Goal: Task Accomplishment & Management: Use online tool/utility

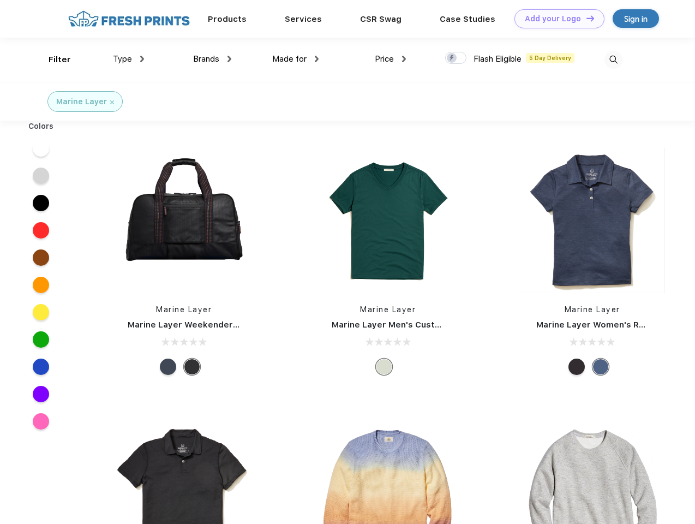
click at [555, 19] on link "Add your Logo Design Tool" at bounding box center [559, 18] width 90 height 19
click at [0, 0] on div "Design Tool" at bounding box center [0, 0] width 0 height 0
click at [585, 18] on link "Add your Logo Design Tool" at bounding box center [559, 18] width 90 height 19
click at [52, 59] on div "Filter" at bounding box center [60, 59] width 22 height 13
click at [129, 59] on span "Type" at bounding box center [122, 59] width 19 height 10
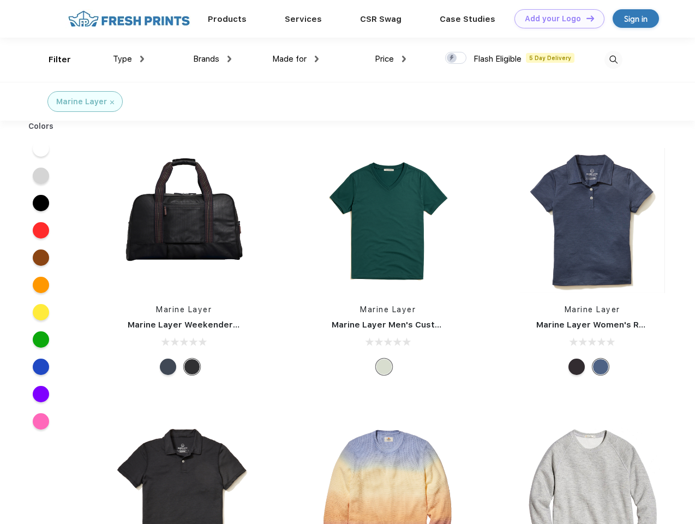
click at [212, 59] on span "Brands" at bounding box center [206, 59] width 26 height 10
click at [296, 59] on span "Made for" at bounding box center [289, 59] width 34 height 10
click at [391, 59] on span "Price" at bounding box center [384, 59] width 19 height 10
click at [456, 58] on div at bounding box center [455, 58] width 21 height 12
click at [452, 58] on input "checkbox" at bounding box center [448, 54] width 7 height 7
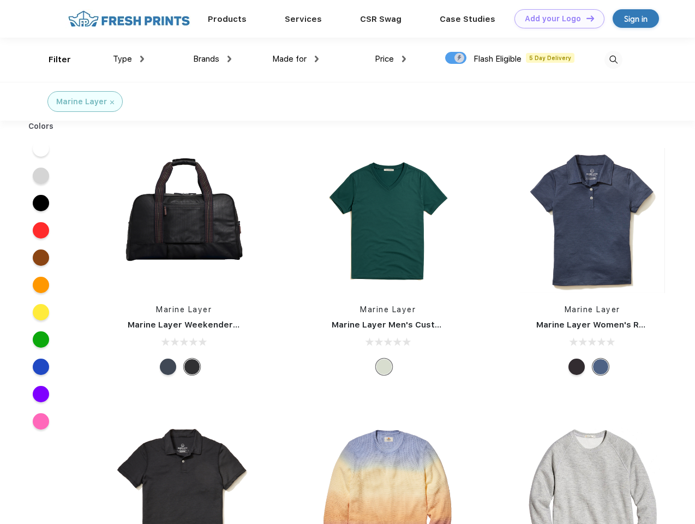
click at [613, 59] on img at bounding box center [613, 60] width 18 height 18
